Goal: Check status: Check status

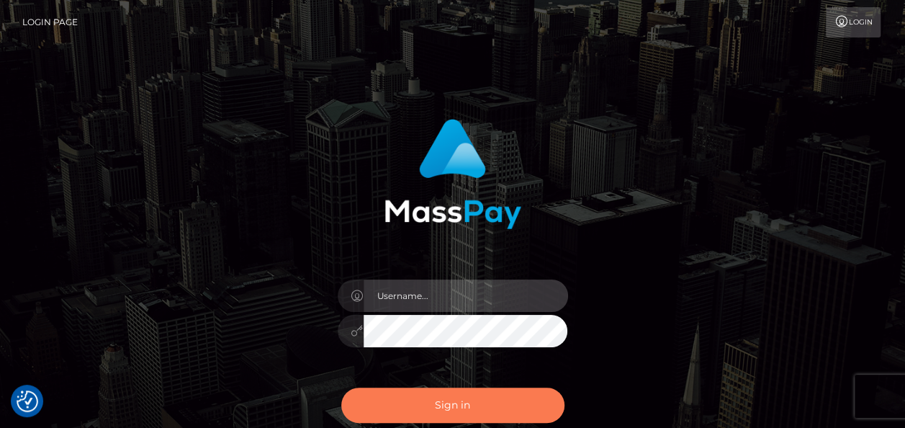
type input "india.of"
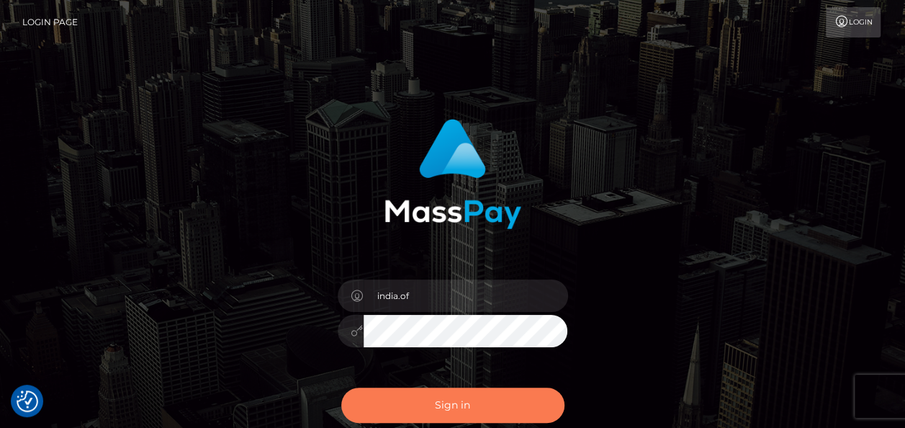
click at [498, 394] on button "Sign in" at bounding box center [452, 404] width 223 height 35
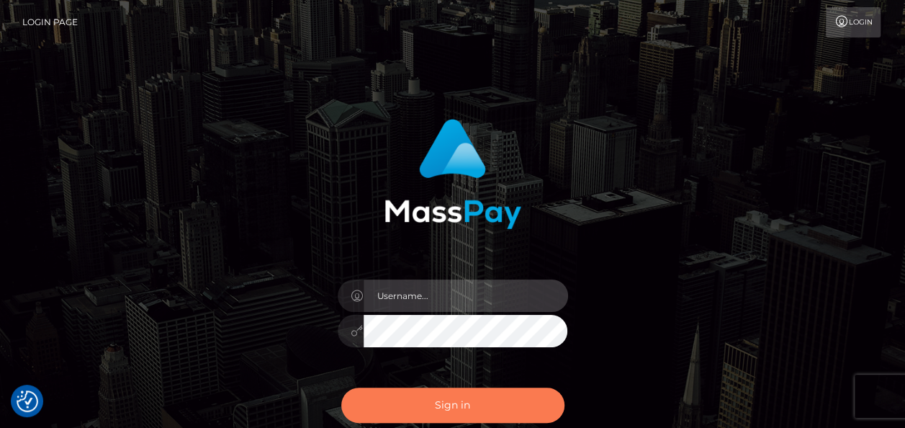
type input "india.of"
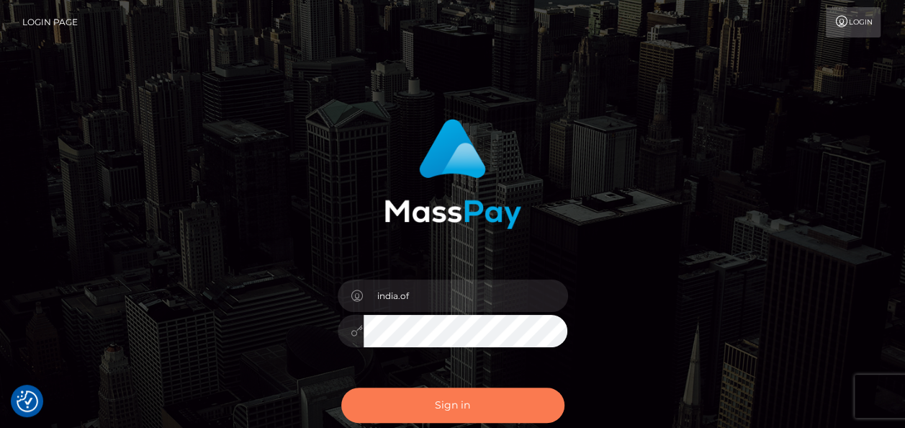
click at [513, 407] on button "Sign in" at bounding box center [452, 404] width 223 height 35
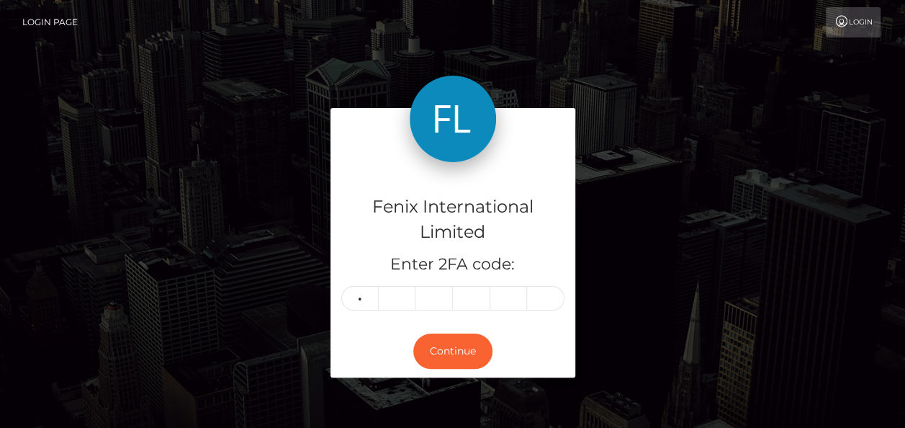
type input "9"
type input "0"
type input "3"
type input "8"
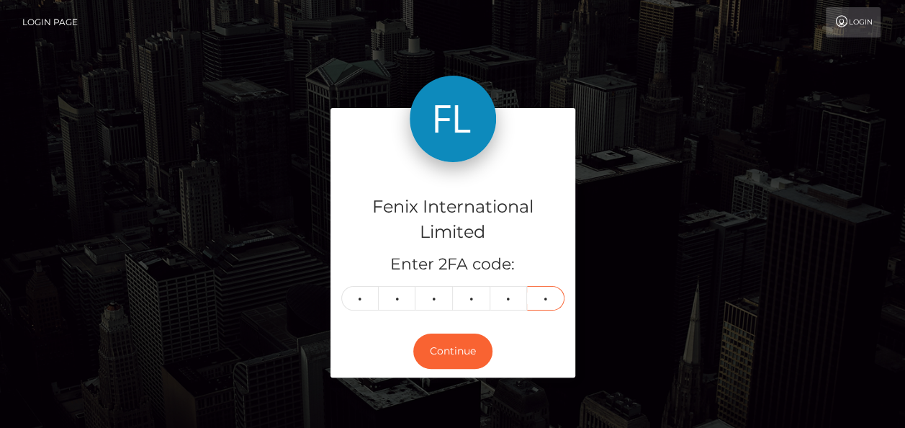
type input "7"
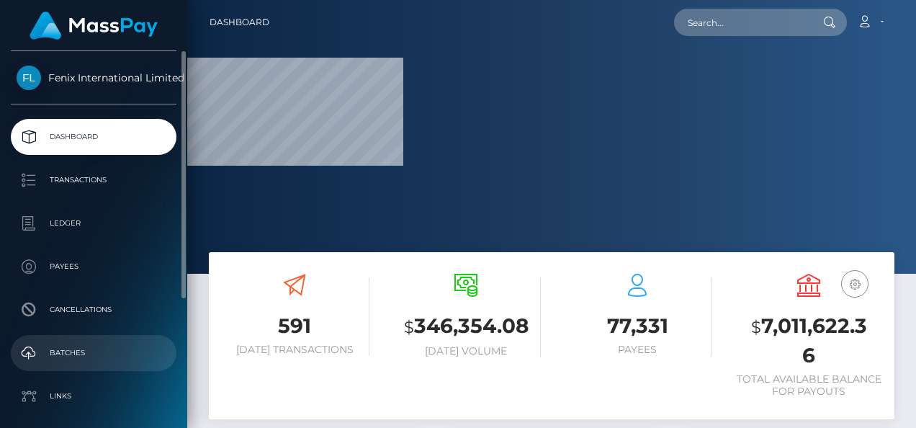
click at [81, 361] on p "Batches" at bounding box center [94, 353] width 154 height 22
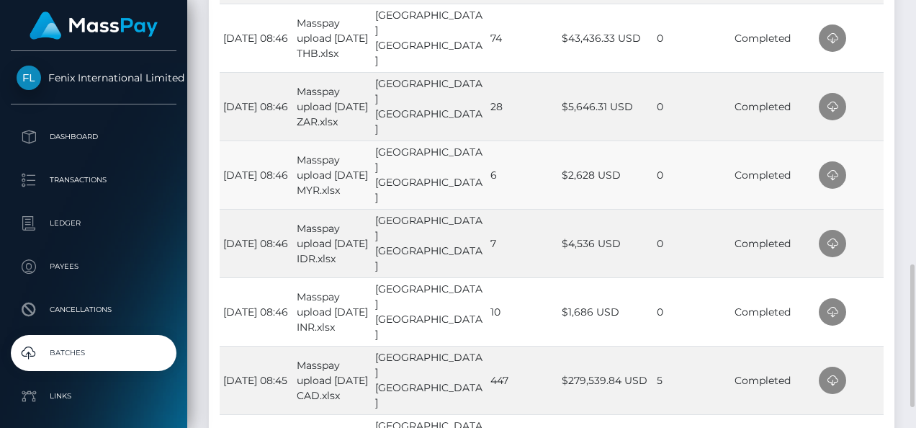
scroll to position [576, 0]
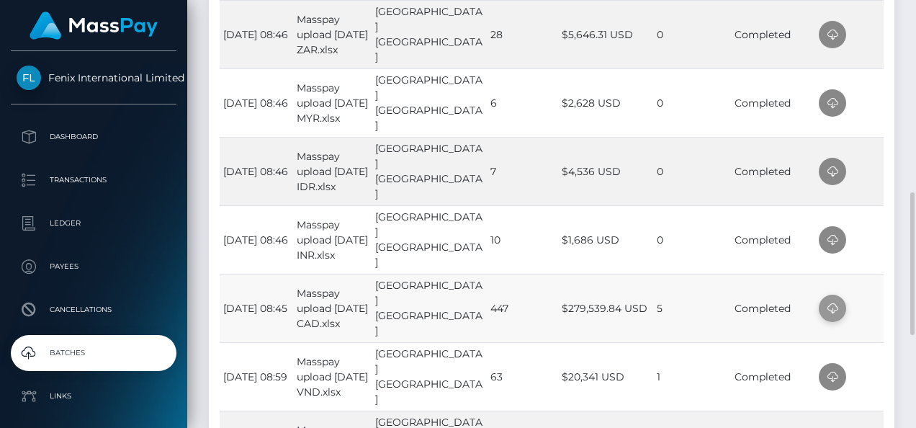
click at [824, 300] on icon at bounding box center [832, 309] width 17 height 18
click at [887, 239] on div "Time File Name Uploaded By Total No. Txns Total Amount Processed Errors Status …" at bounding box center [552, 188] width 686 height 804
click at [826, 236] on icon at bounding box center [832, 240] width 17 height 18
click at [879, 168] on td at bounding box center [849, 171] width 68 height 68
click at [833, 167] on icon at bounding box center [832, 172] width 17 height 18
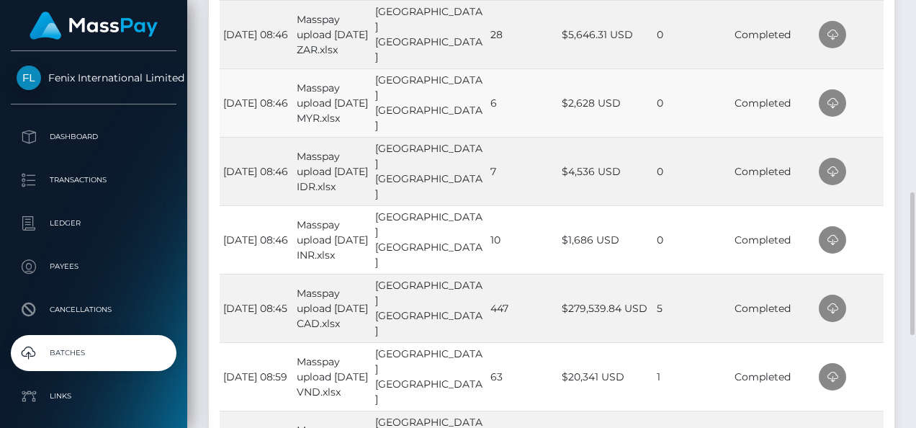
click at [879, 111] on td at bounding box center [849, 102] width 68 height 68
click at [838, 105] on icon at bounding box center [832, 103] width 17 height 18
click at [865, 38] on td at bounding box center [849, 34] width 68 height 68
click at [835, 36] on icon at bounding box center [832, 35] width 17 height 18
click at [896, 33] on div "Processed Batches CSV Excel PDF Print Show 10 25 50 All entries Time File Name …" at bounding box center [551, 169] width 707 height 933
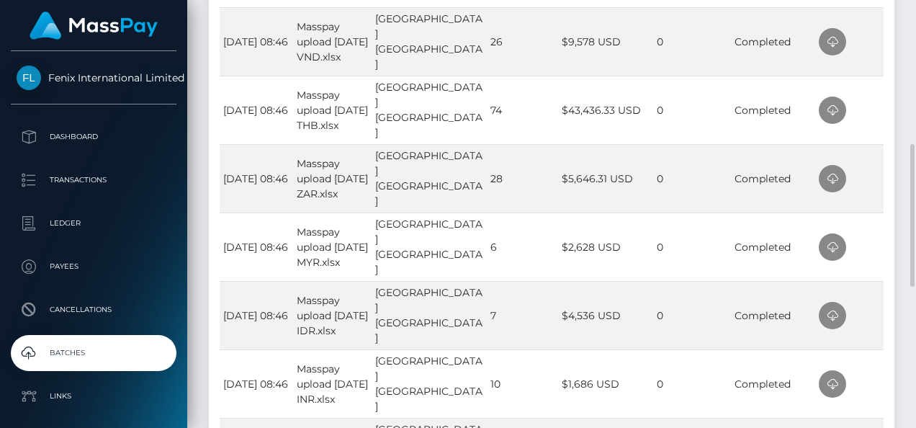
scroll to position [360, 0]
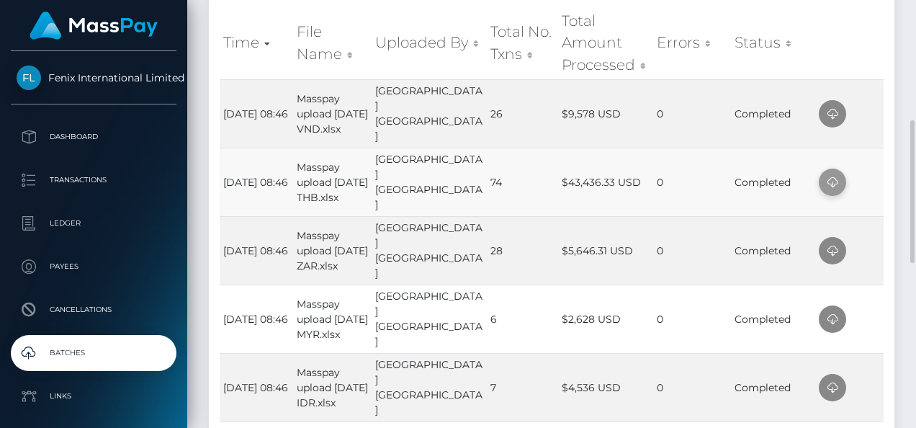
click at [834, 179] on icon at bounding box center [832, 183] width 17 height 18
click at [869, 113] on td at bounding box center [849, 113] width 68 height 68
click at [840, 117] on span at bounding box center [832, 113] width 27 height 27
click at [905, 53] on div at bounding box center [910, 214] width 11 height 428
